Goal: Navigation & Orientation: Find specific page/section

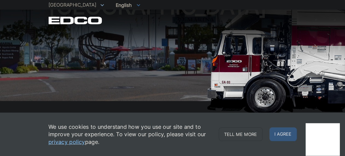
scroll to position [55, 0]
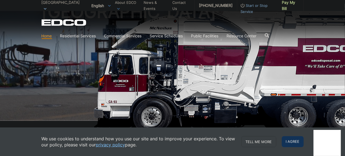
click at [276, 124] on span "I agree" at bounding box center [293, 141] width 22 height 11
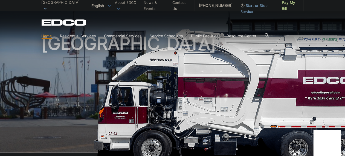
scroll to position [0, 0]
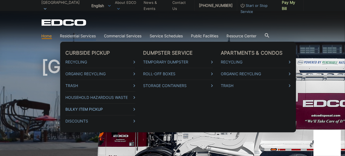
click at [133, 109] on link "Bulky Item Pickup" at bounding box center [101, 109] width 70 height 6
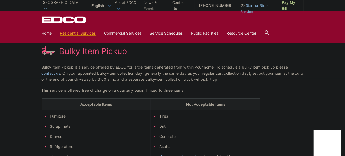
scroll to position [68, 0]
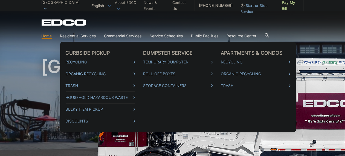
click at [129, 73] on link "Organic Recycling" at bounding box center [101, 74] width 70 height 6
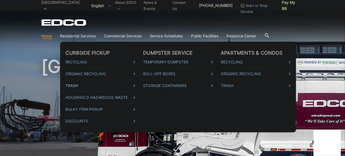
click at [134, 86] on icon at bounding box center [135, 85] width 2 height 3
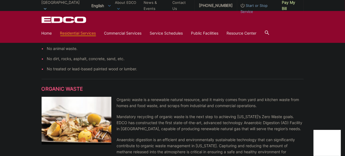
scroll to position [513, 0]
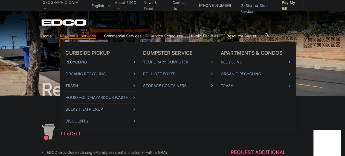
click at [133, 63] on link "Recycling" at bounding box center [101, 62] width 70 height 6
